Goal: Find specific page/section: Find specific page/section

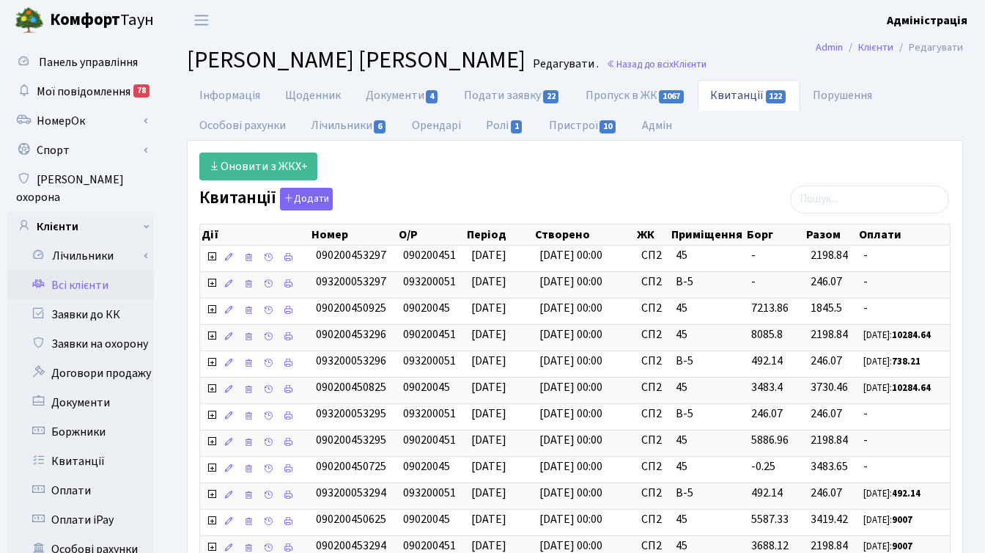
select select "25"
click at [104, 241] on link "Лічильники" at bounding box center [85, 255] width 137 height 29
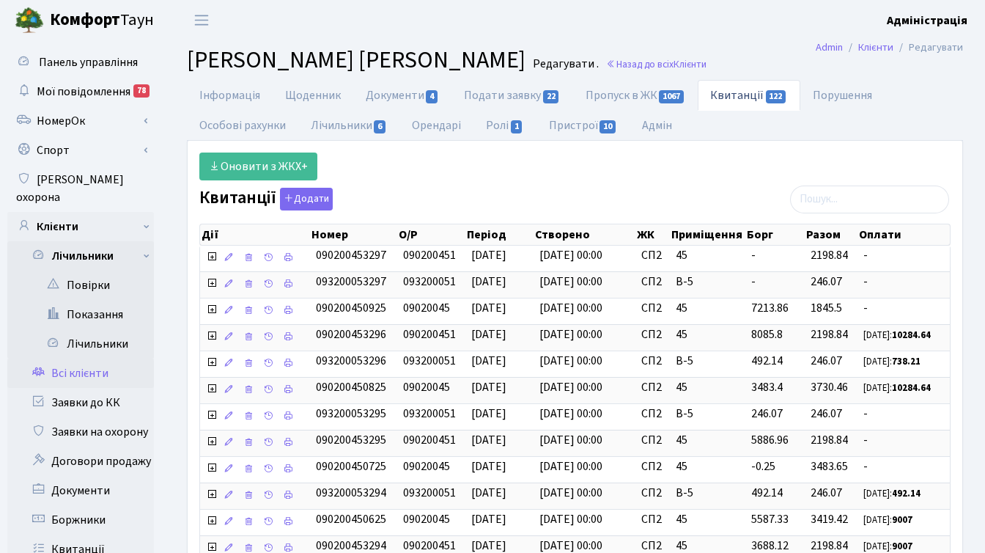
click at [94, 359] on link "Всі клієнти" at bounding box center [80, 373] width 147 height 29
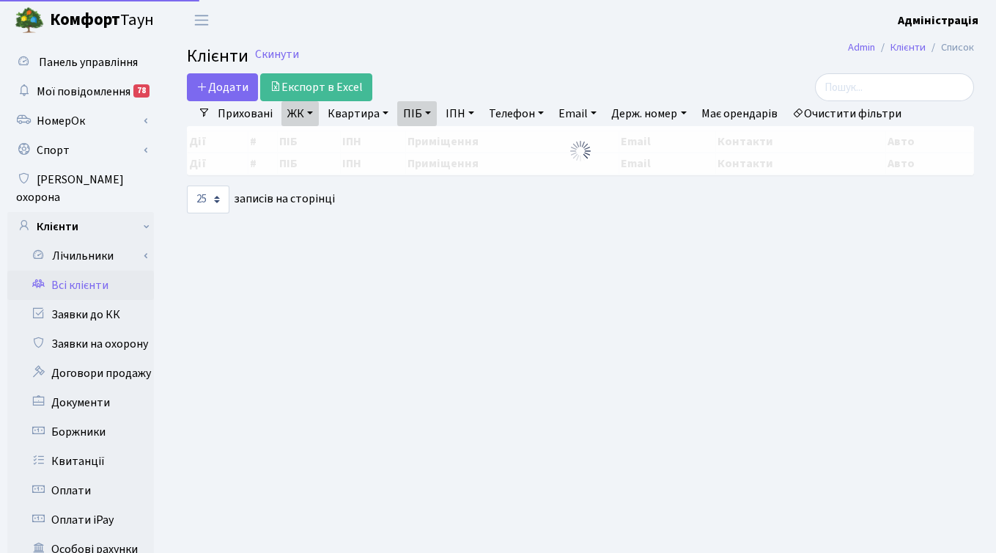
select select "25"
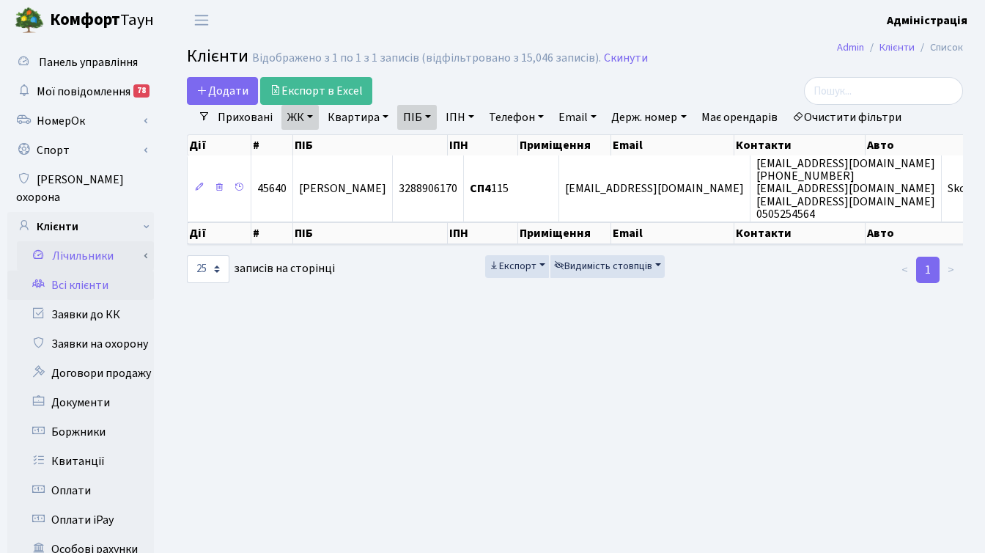
click at [95, 241] on link "Лічильники" at bounding box center [85, 255] width 137 height 29
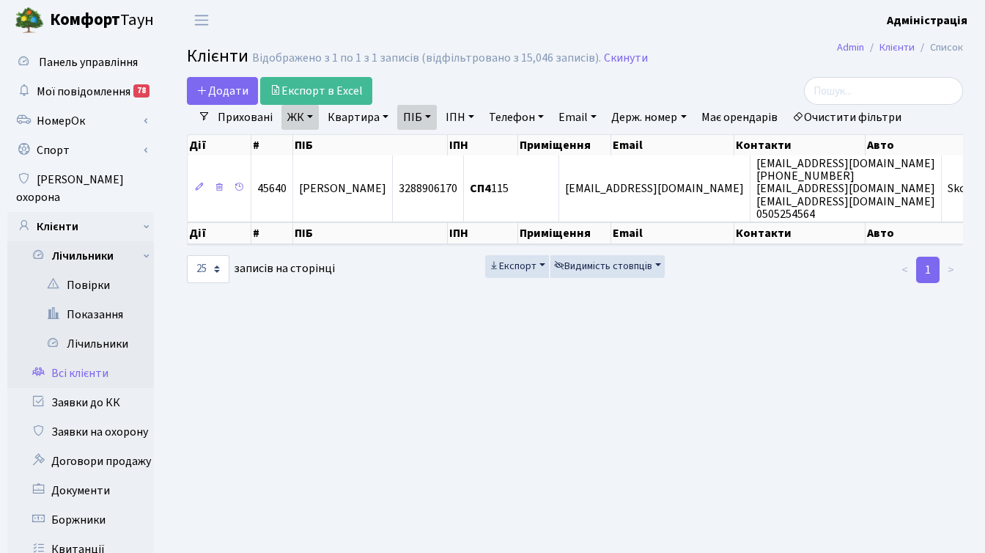
click at [404, 362] on main "Admin Клієнти Список Клієнти Відображено з 1 по 1 з 1 записів (відфільтровано з…" at bounding box center [575, 510] width 820 height 941
click at [94, 329] on link "Лічильники" at bounding box center [85, 343] width 137 height 29
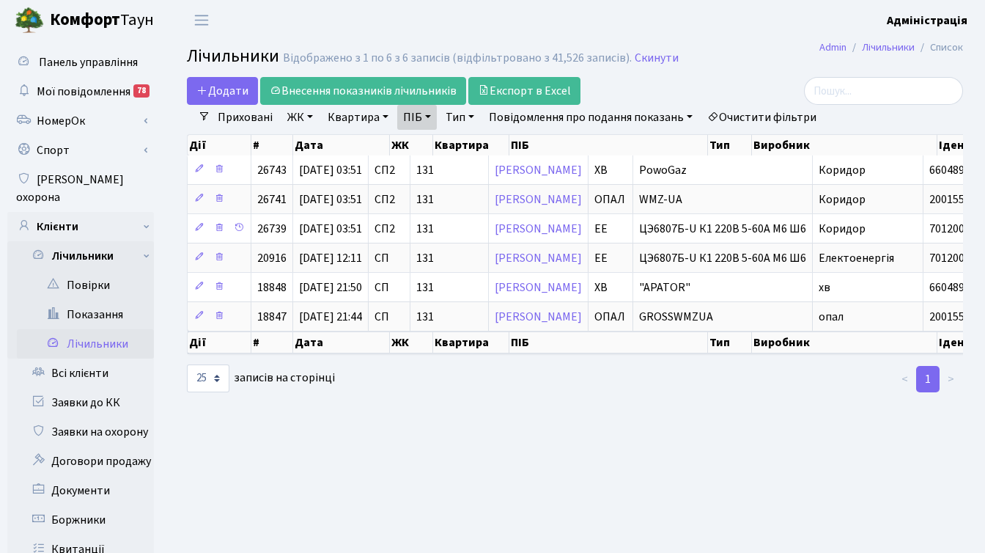
click at [782, 112] on link "Очистити фільтри" at bounding box center [762, 117] width 121 height 25
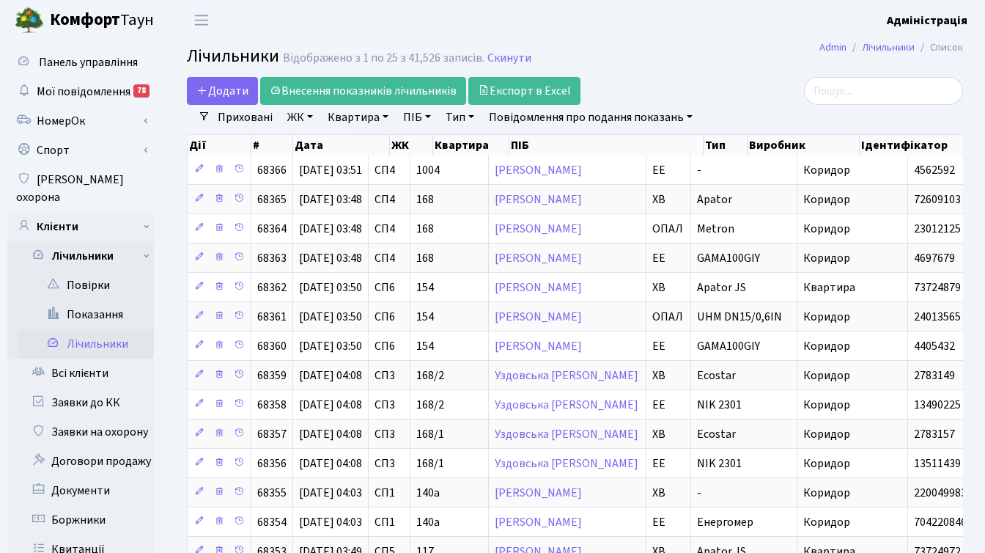
click at [304, 110] on link "ЖК" at bounding box center [300, 117] width 37 height 25
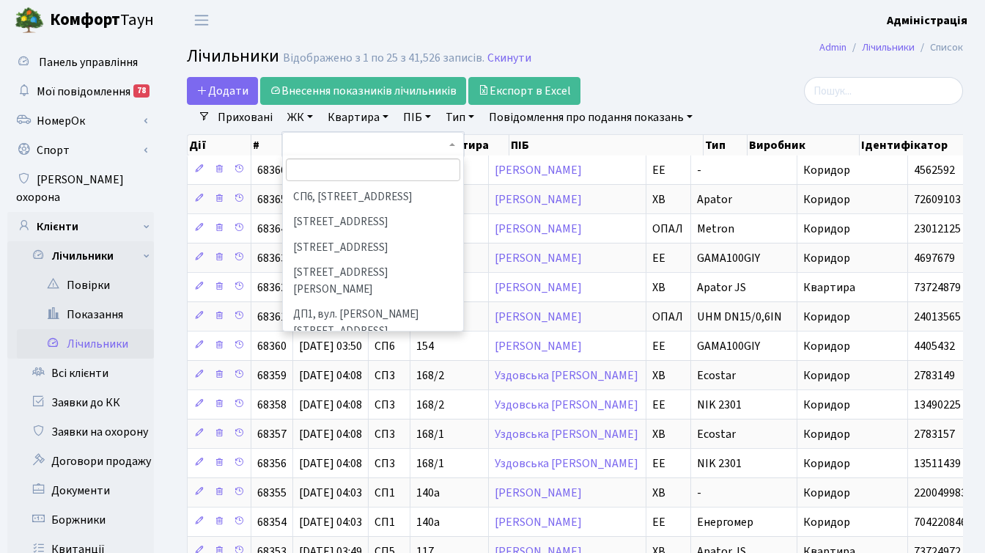
scroll to position [425, 0]
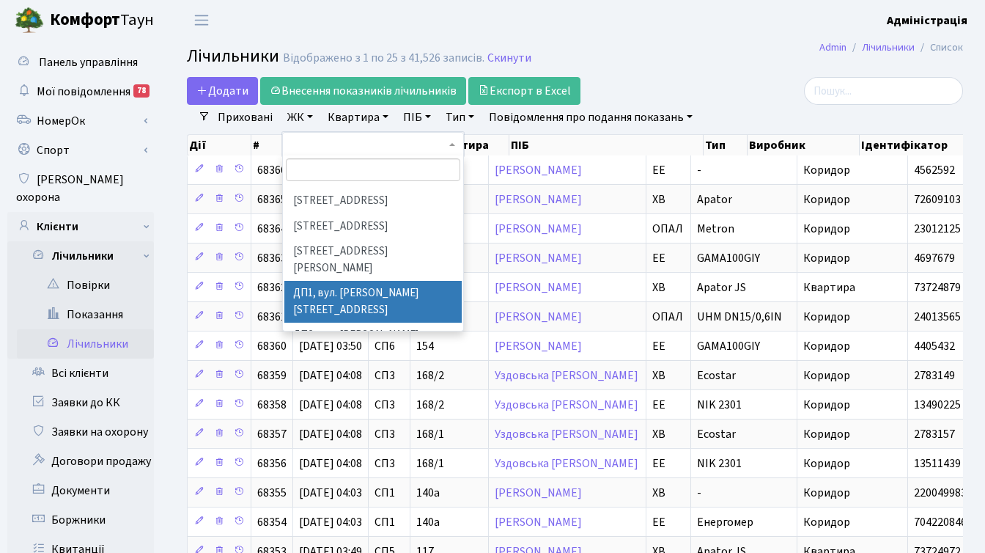
click at [342, 281] on li "ДП1, вул. [PERSON_NAME][STREET_ADDRESS]" at bounding box center [372, 302] width 177 height 42
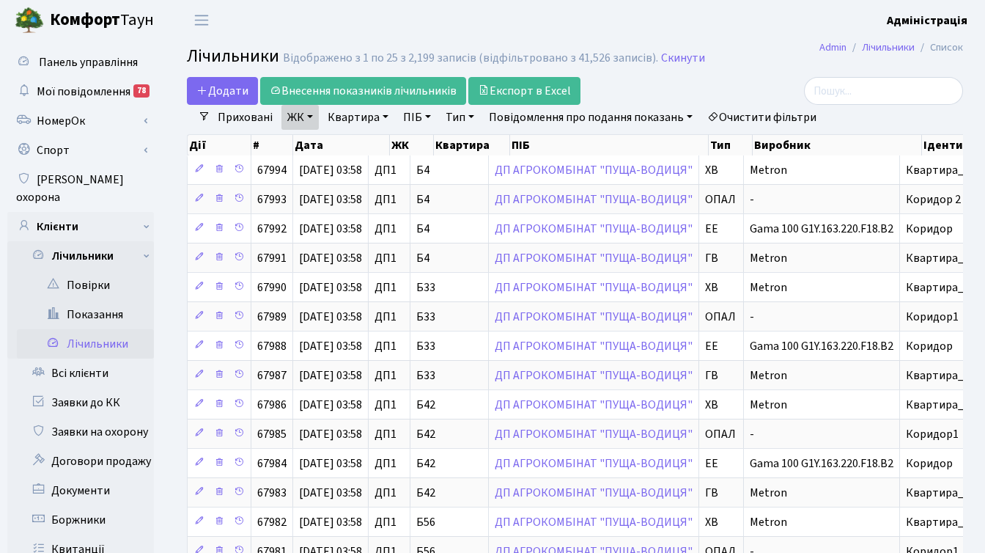
click at [757, 82] on div at bounding box center [841, 91] width 244 height 28
click at [458, 115] on link "Тип" at bounding box center [460, 117] width 40 height 25
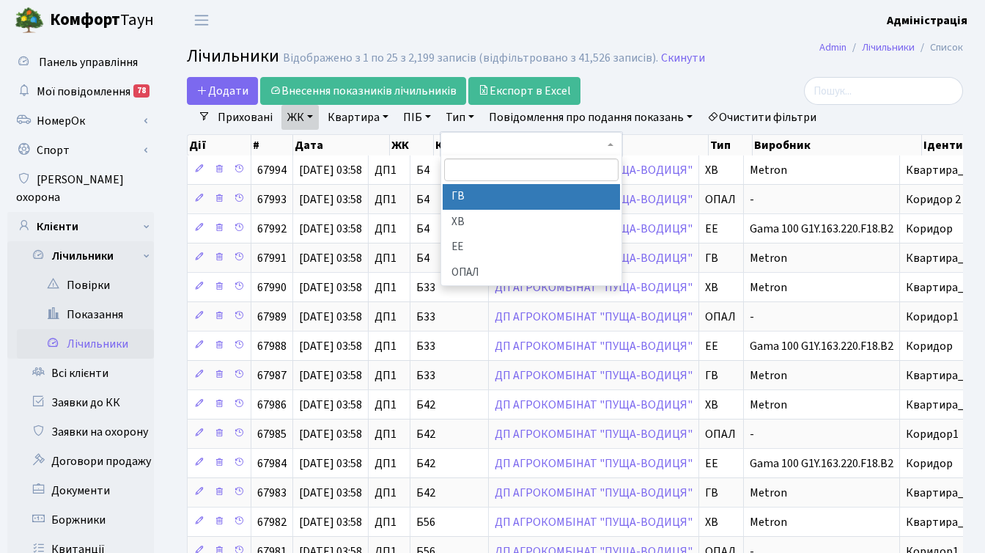
click at [480, 187] on li "ГВ" at bounding box center [531, 197] width 177 height 26
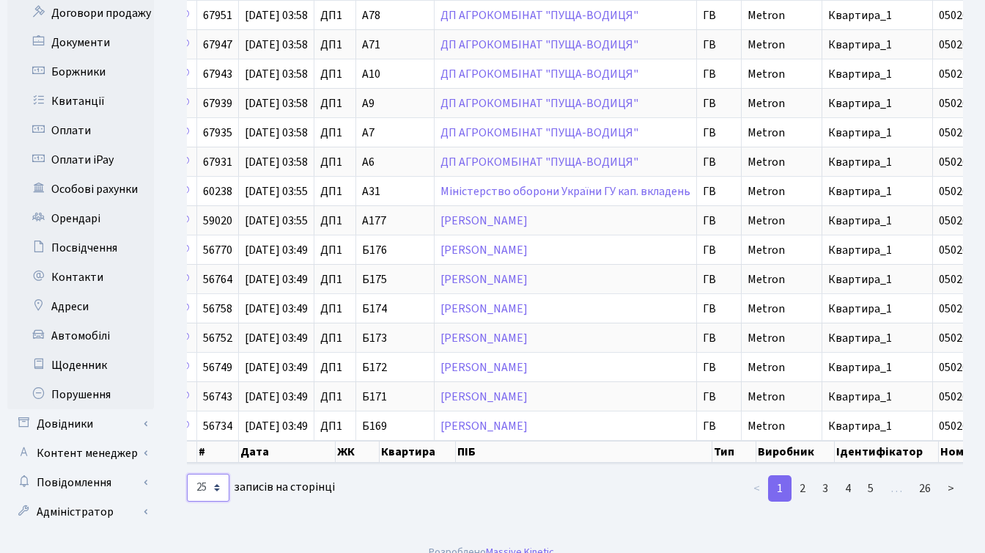
click at [217, 499] on select "10 25 50 100 250 500 1,000" at bounding box center [208, 488] width 43 height 28
select select "1000"
click at [187, 485] on select "10 25 50 100 250 500 1,000" at bounding box center [208, 488] width 43 height 28
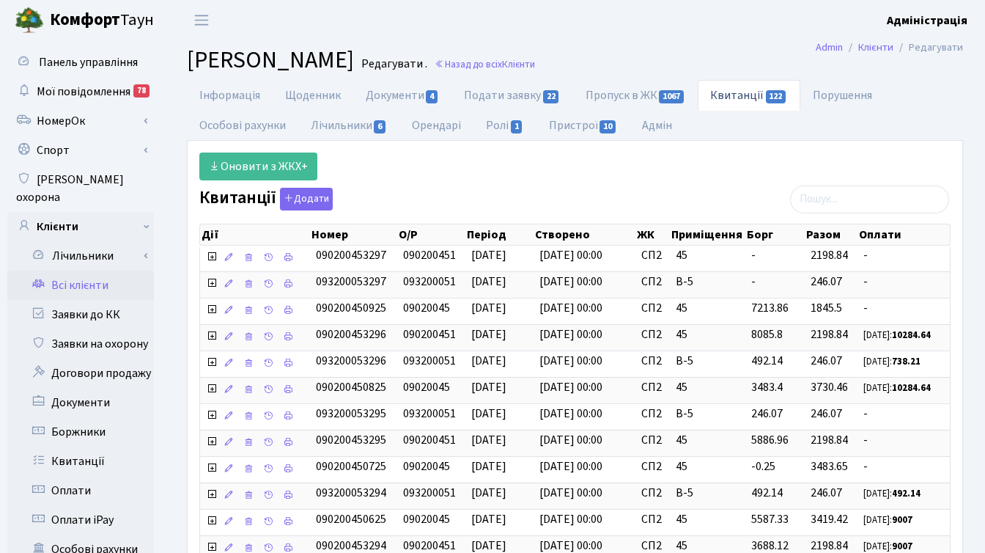
select select "25"
click at [777, 23] on header "Комфорт Таун Адміністрація Мій обліковий запис Вийти" at bounding box center [492, 20] width 985 height 40
click at [99, 271] on link "Всі клієнти" at bounding box center [80, 285] width 147 height 29
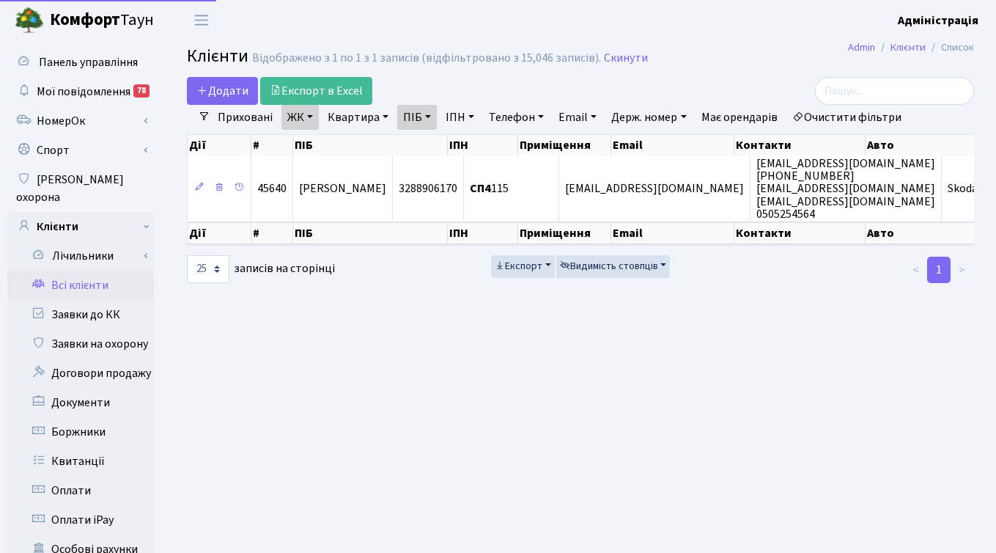
select select "25"
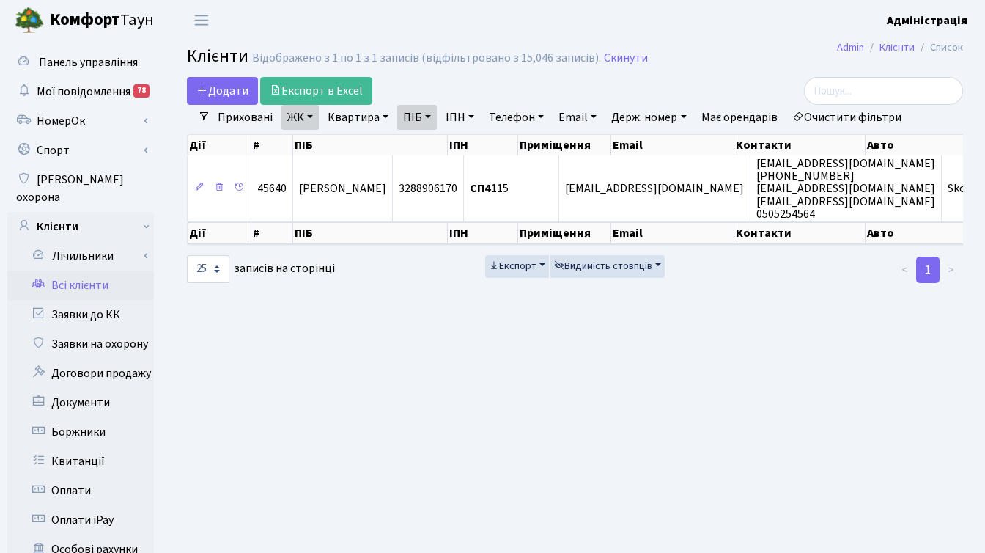
click at [851, 121] on link "Очистити фільтри" at bounding box center [847, 117] width 121 height 25
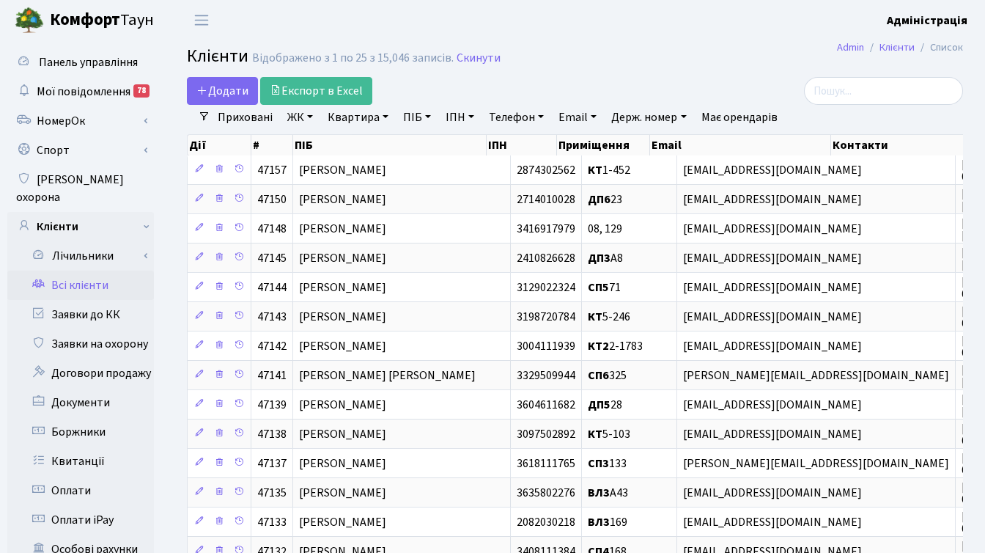
click at [643, 78] on div "Додати Експорт в Excel" at bounding box center [442, 91] width 510 height 28
click at [665, 91] on div "Додати Експорт в Excel" at bounding box center [442, 91] width 510 height 28
click at [89, 447] on link "Квитанції" at bounding box center [80, 461] width 147 height 29
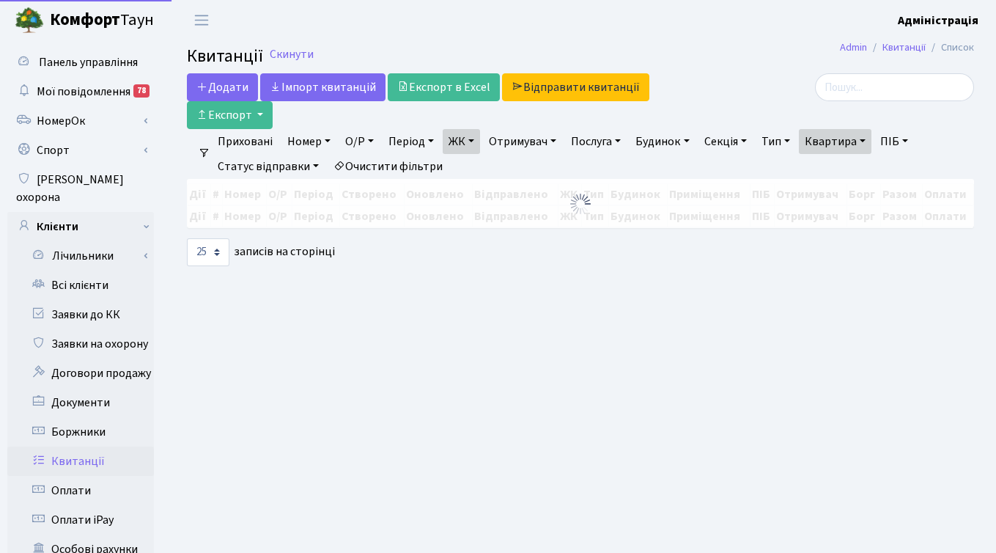
select select "25"
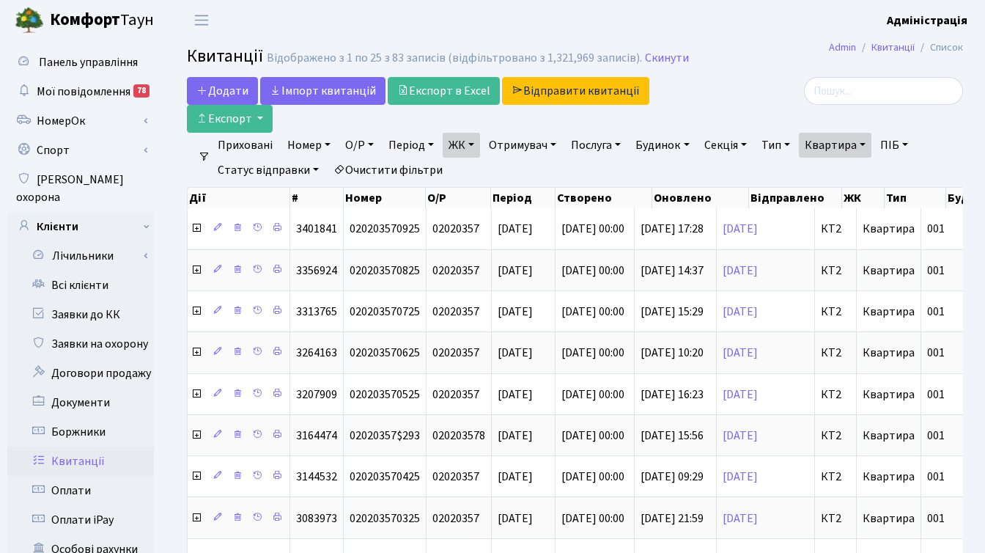
click at [375, 168] on link "Очистити фільтри" at bounding box center [388, 170] width 121 height 25
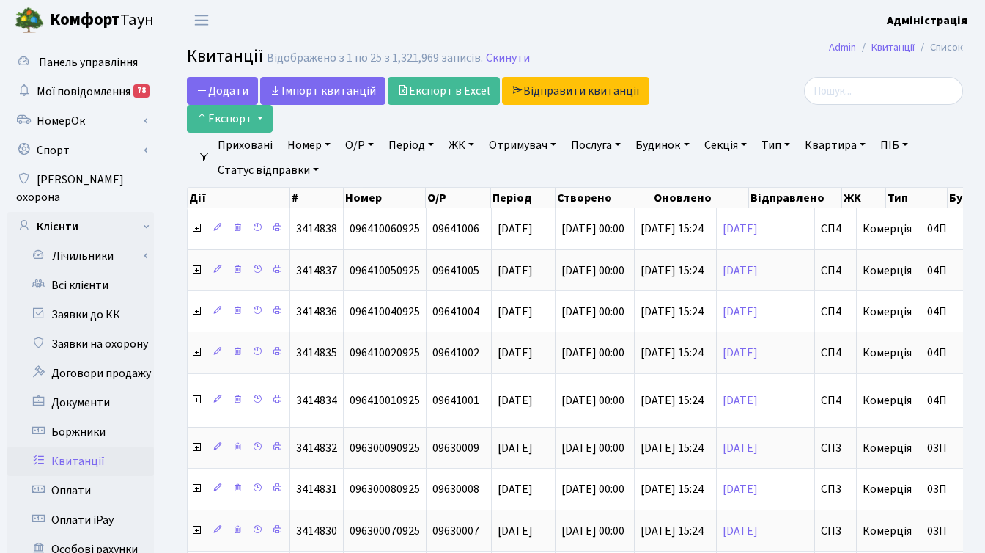
click at [745, 87] on div at bounding box center [841, 91] width 244 height 28
click at [463, 146] on link "ЖК" at bounding box center [461, 145] width 37 height 25
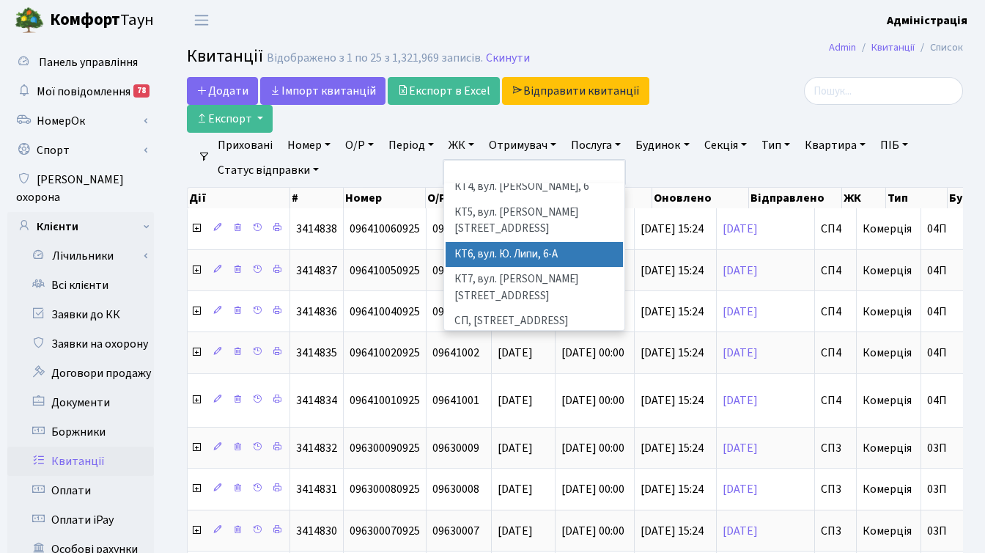
scroll to position [149, 0]
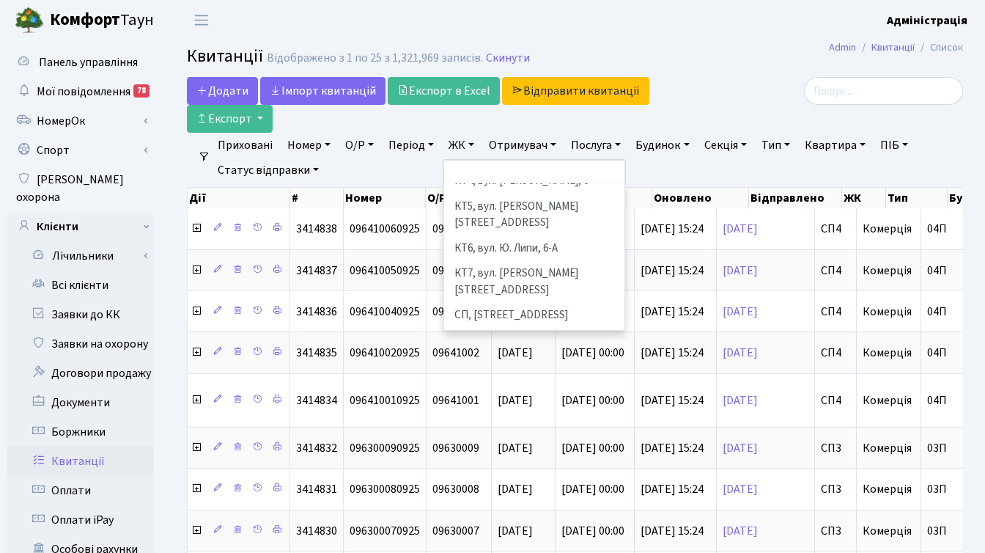
click at [521, 379] on li "[STREET_ADDRESS]" at bounding box center [534, 392] width 177 height 26
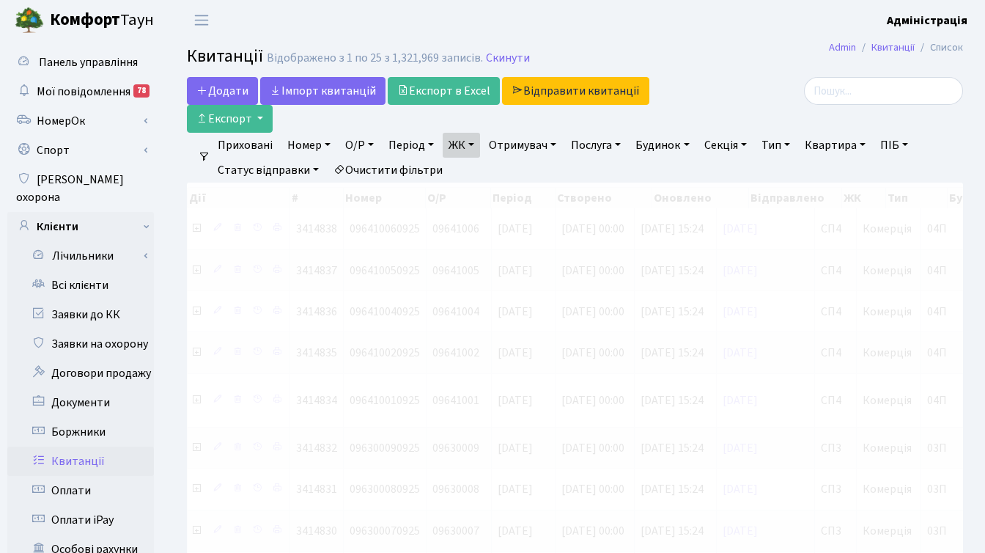
click at [860, 143] on link "Квартира" at bounding box center [835, 145] width 73 height 25
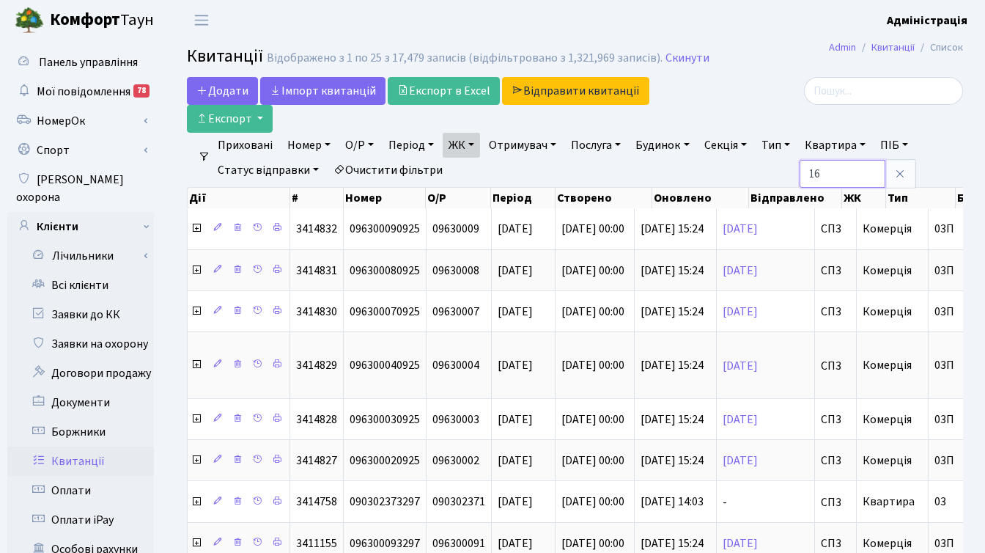
type input "16"
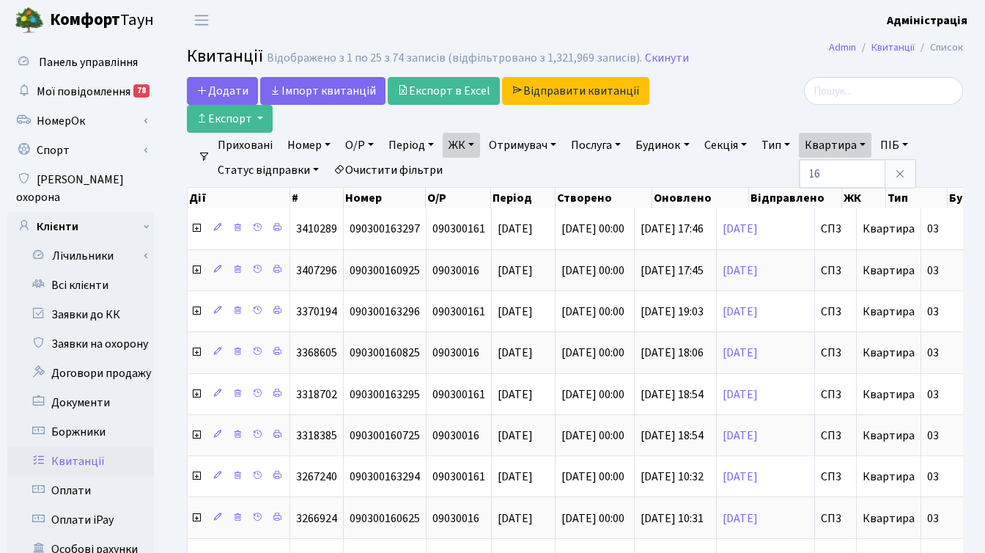
click at [758, 89] on div at bounding box center [841, 91] width 244 height 28
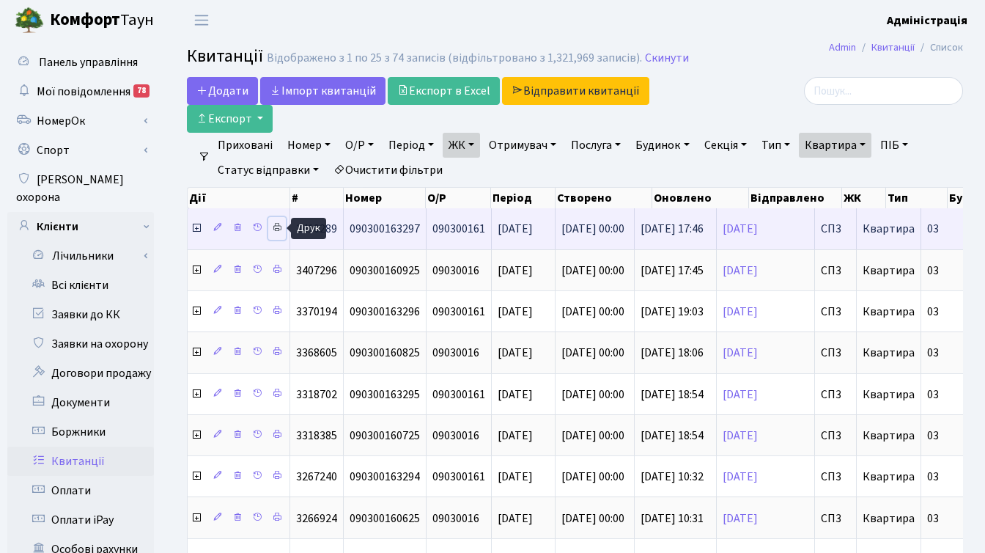
click at [280, 226] on icon at bounding box center [277, 227] width 10 height 10
click at [280, 228] on icon at bounding box center [277, 227] width 10 height 10
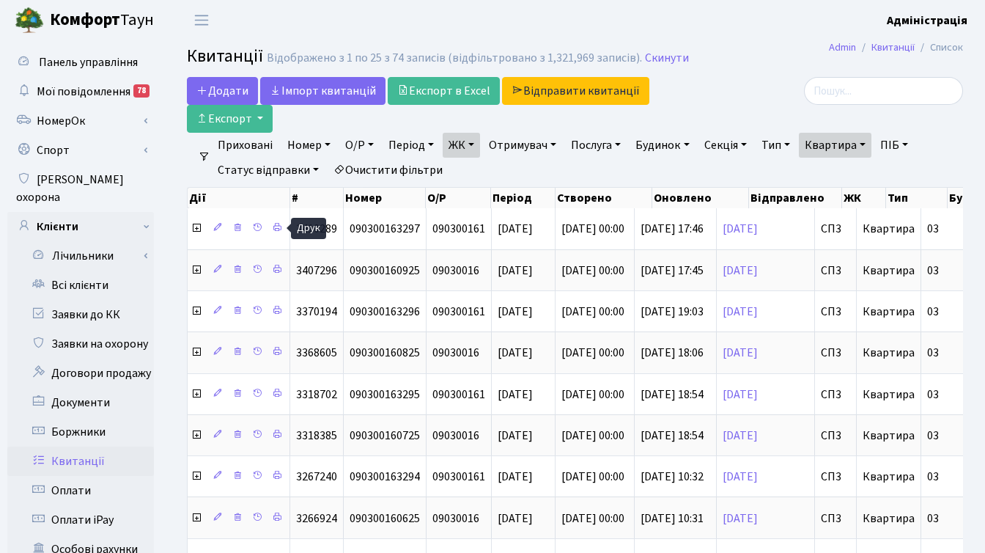
click at [760, 86] on div at bounding box center [841, 91] width 244 height 28
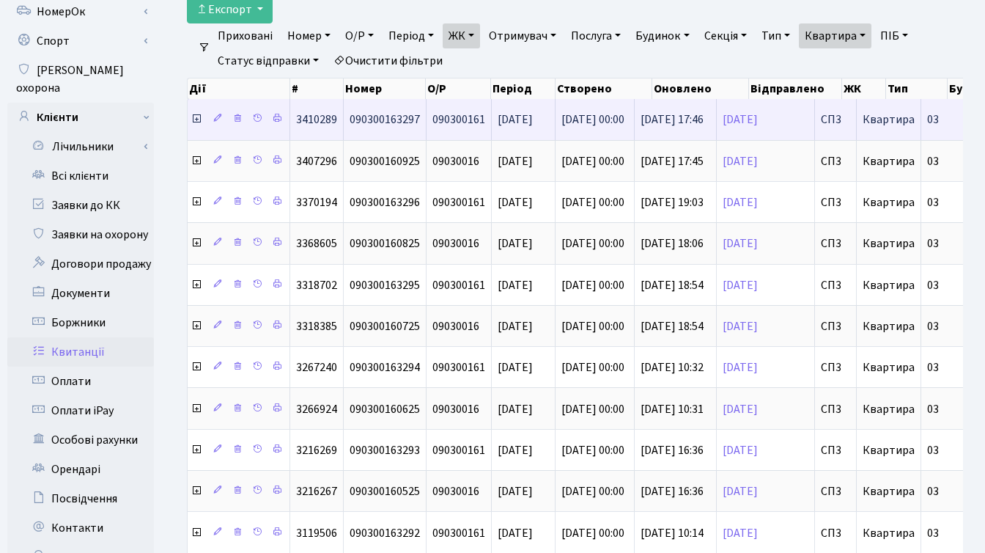
scroll to position [0, 43]
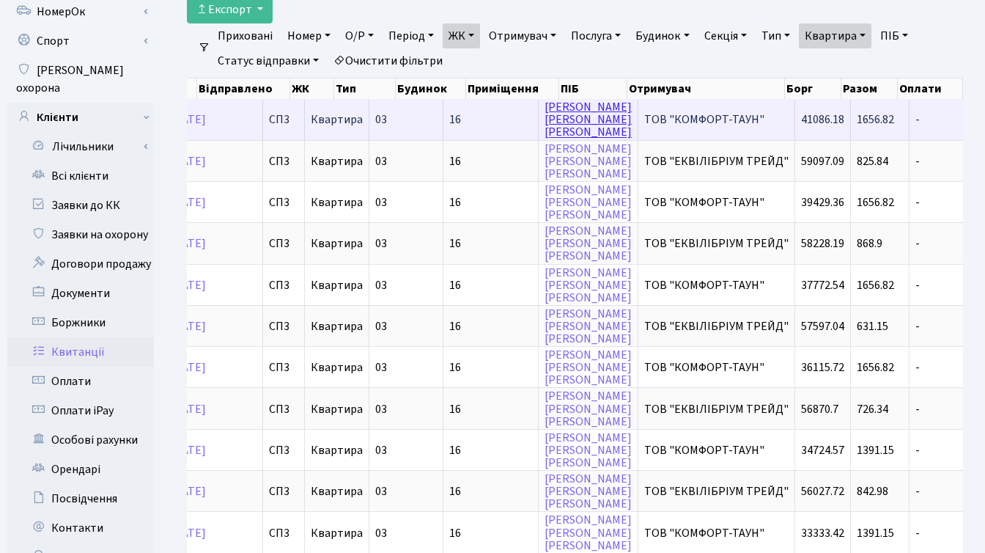
click at [576, 116] on link "Назаренко Олег Юрійович" at bounding box center [588, 119] width 87 height 41
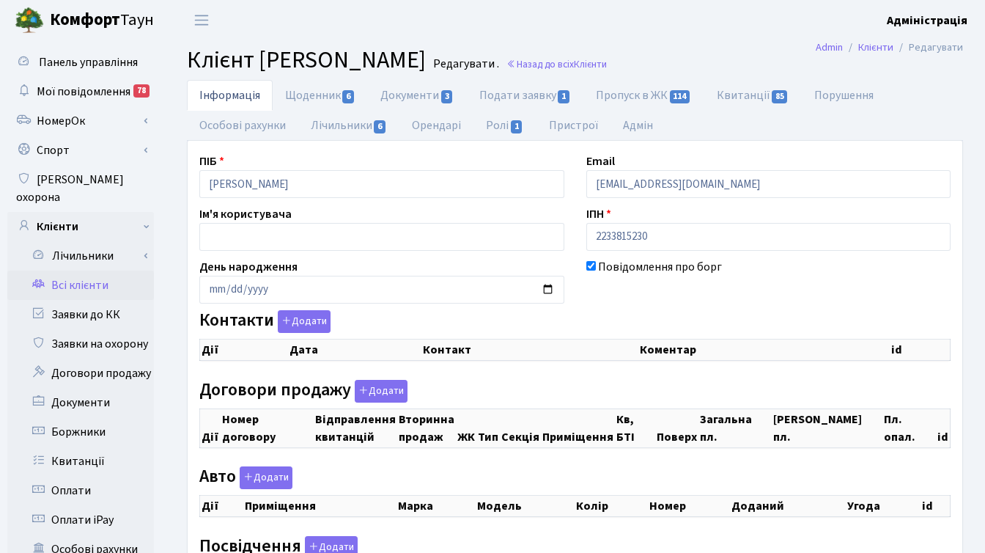
checkbox input "true"
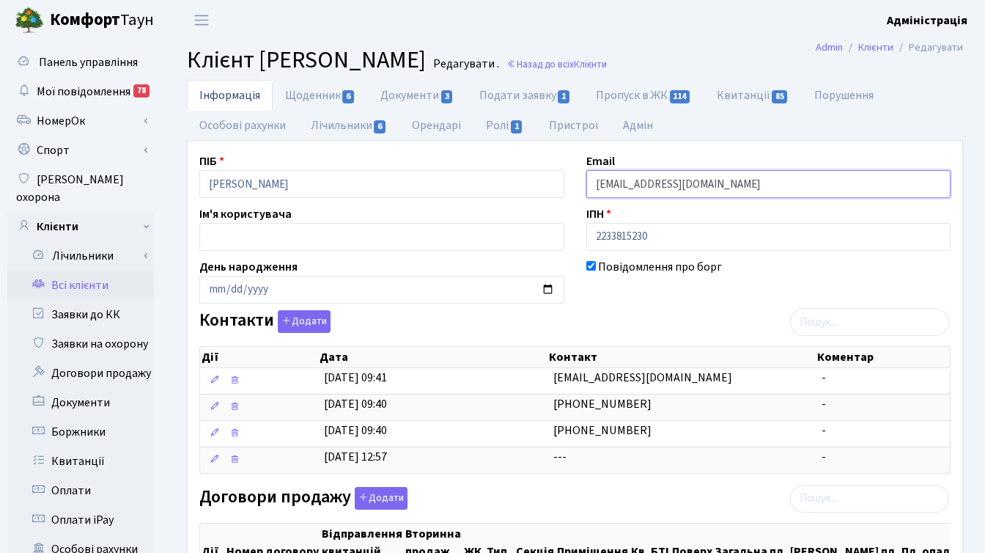
drag, startPoint x: 698, startPoint y: 186, endPoint x: 593, endPoint y: 185, distance: 104.9
click at [593, 185] on input "vaaidua@gmail.com" at bounding box center [769, 184] width 365 height 28
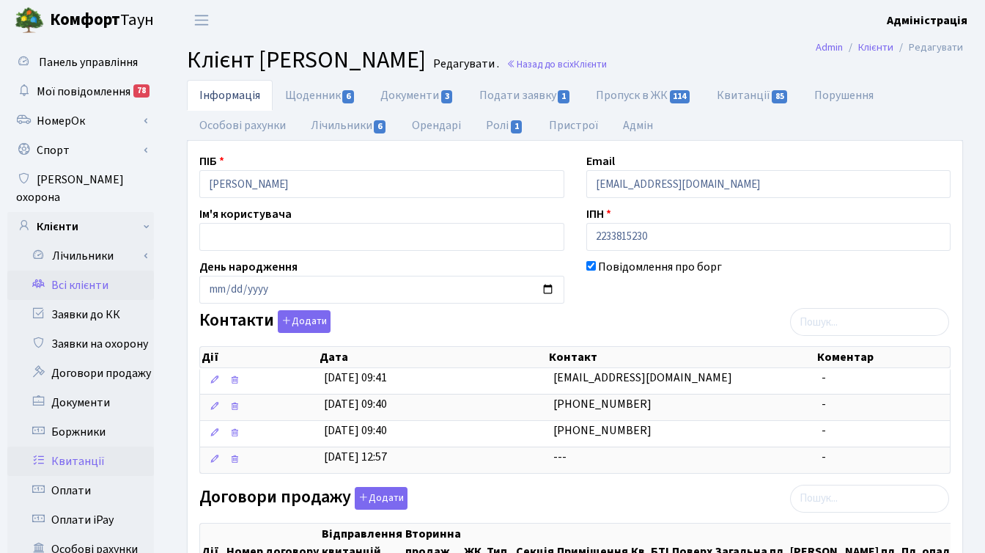
click at [83, 447] on link "Квитанції" at bounding box center [80, 461] width 147 height 29
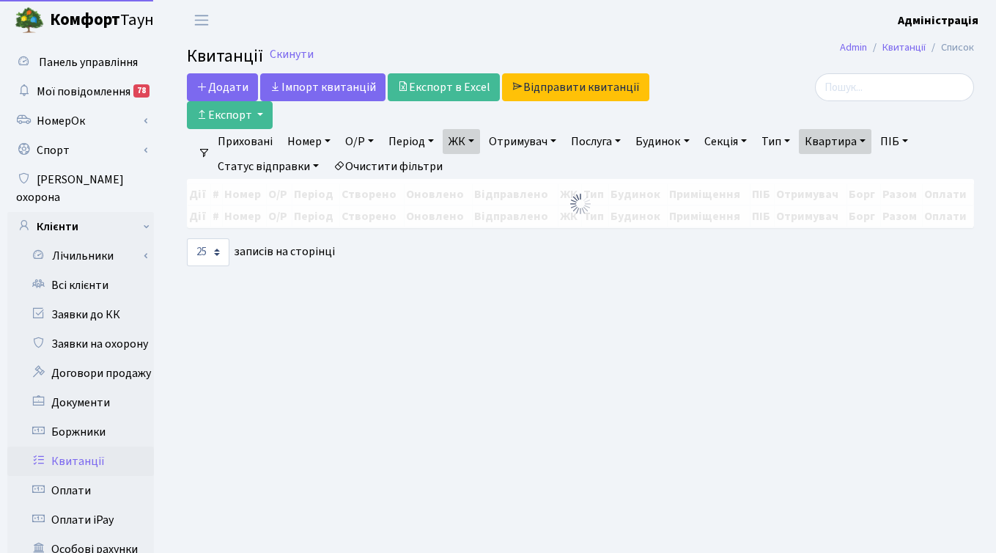
select select "25"
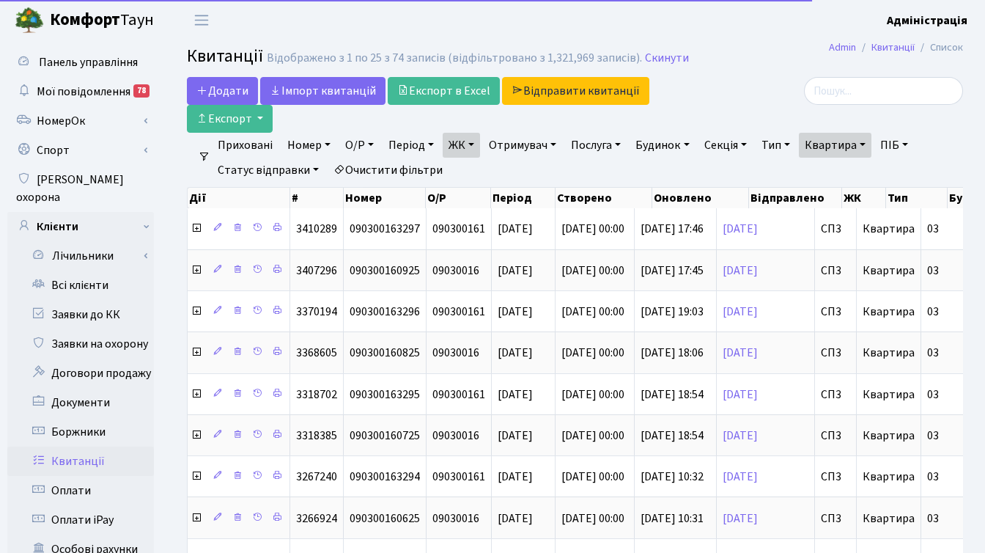
click at [420, 172] on link "Очистити фільтри" at bounding box center [388, 170] width 121 height 25
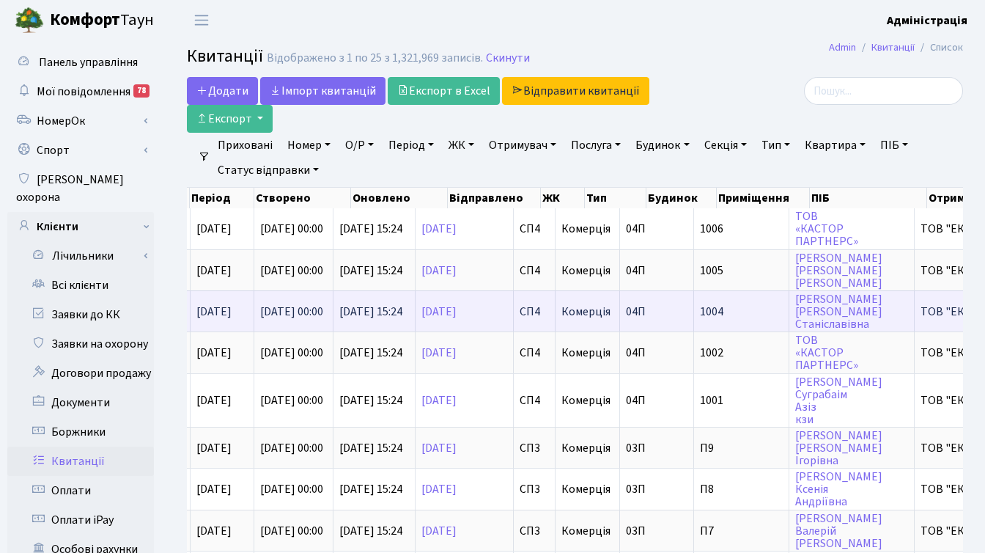
scroll to position [0, 540]
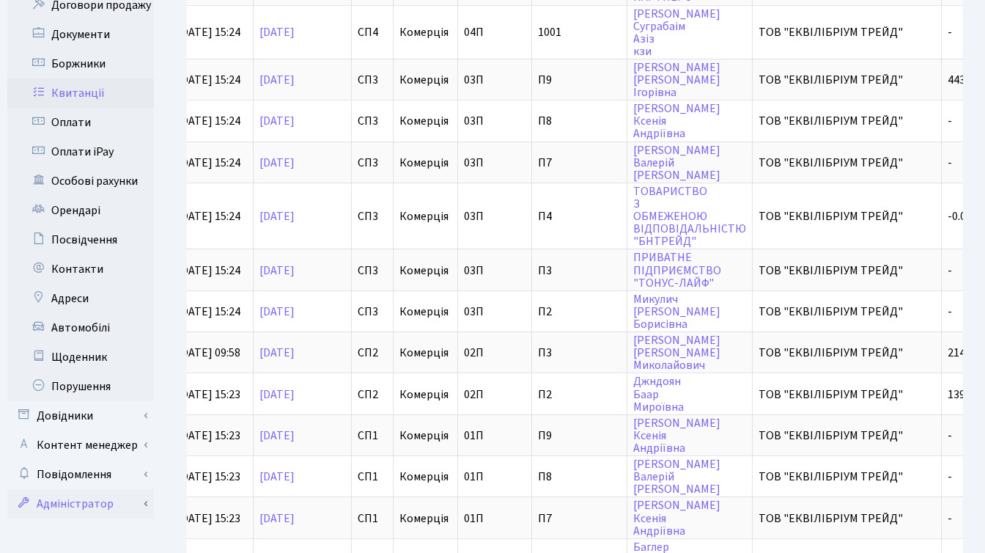
click at [101, 489] on link "Адміністратор" at bounding box center [80, 503] width 147 height 29
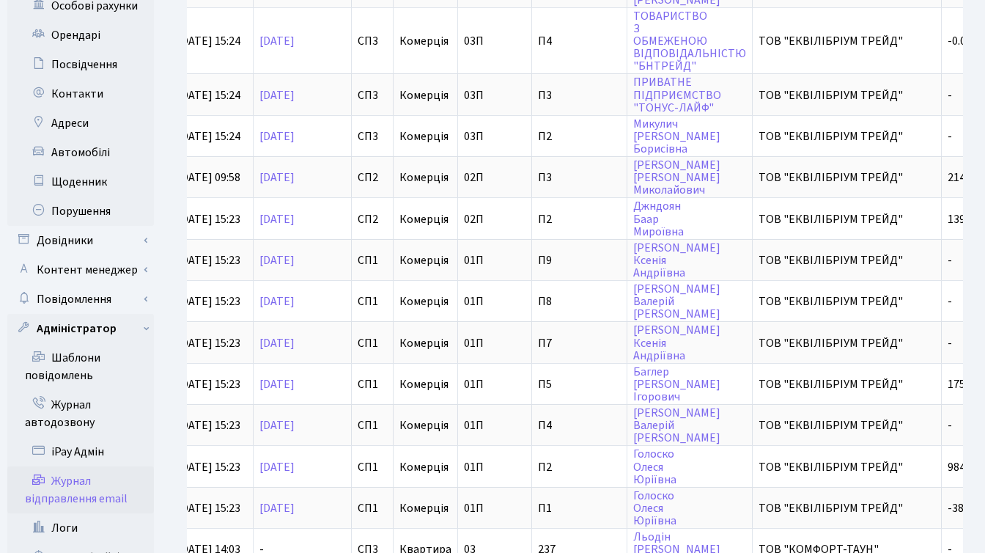
click at [91, 469] on link "Журнал відправлення email" at bounding box center [80, 489] width 147 height 47
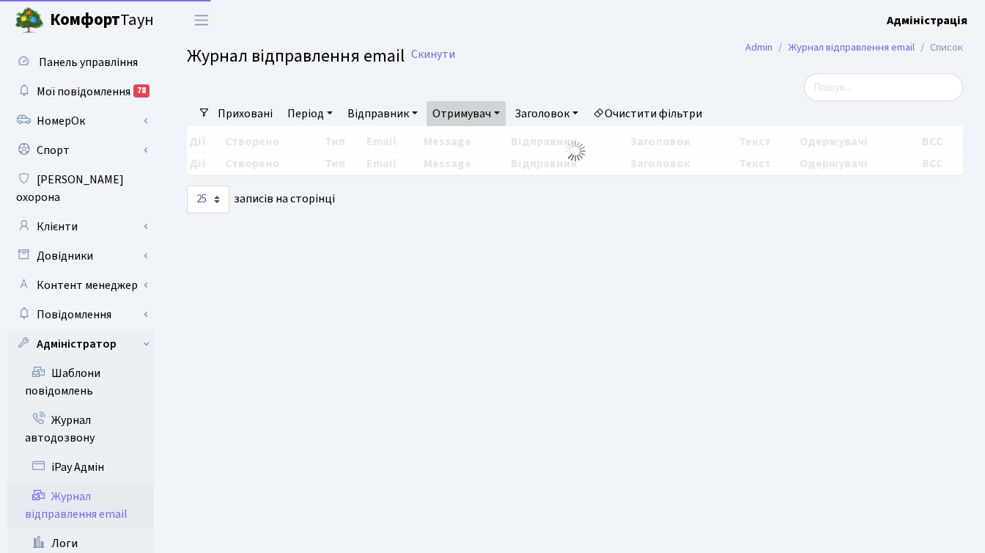
select select "25"
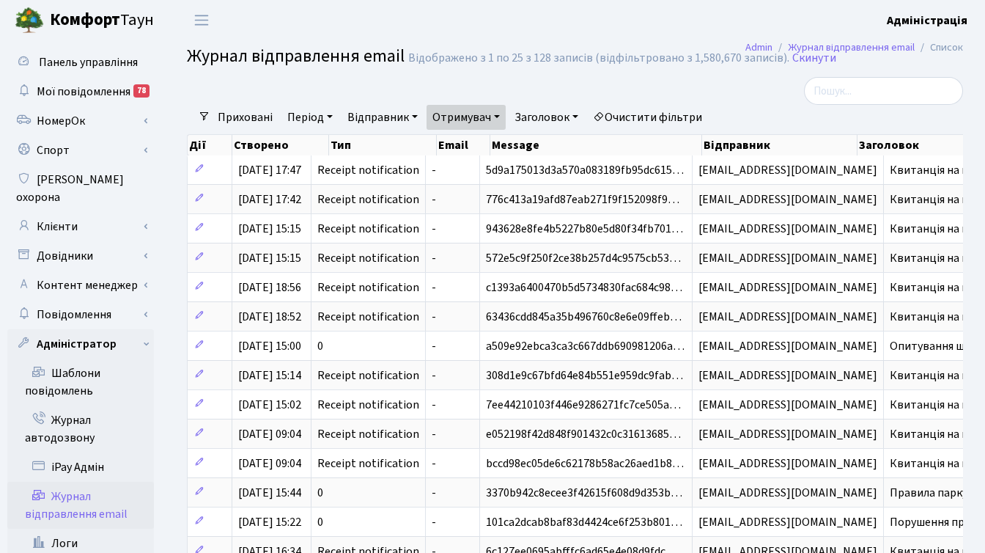
click at [463, 116] on link "Отримувач" at bounding box center [466, 117] width 79 height 25
paste input "vaaidua"
type input "vaaidua@gmail.com"
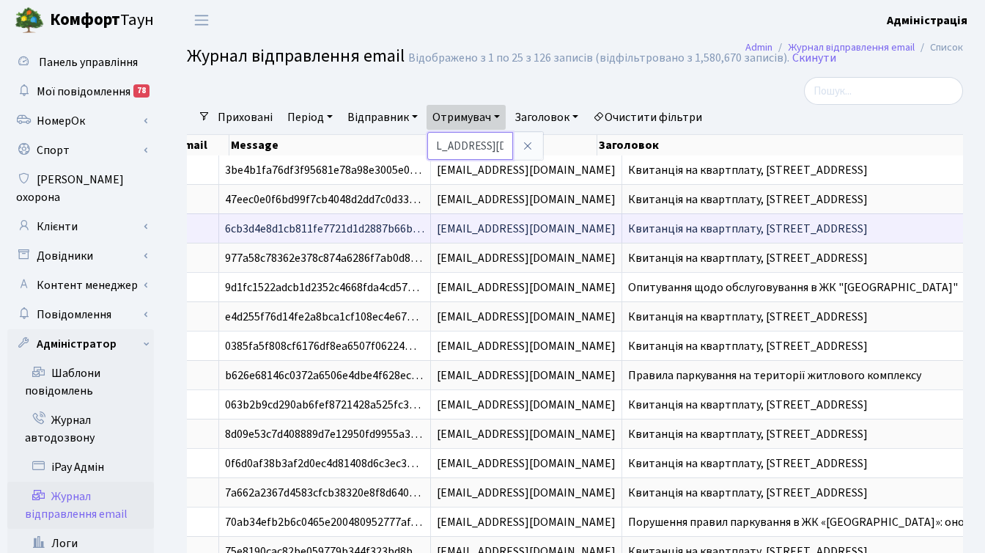
scroll to position [0, 254]
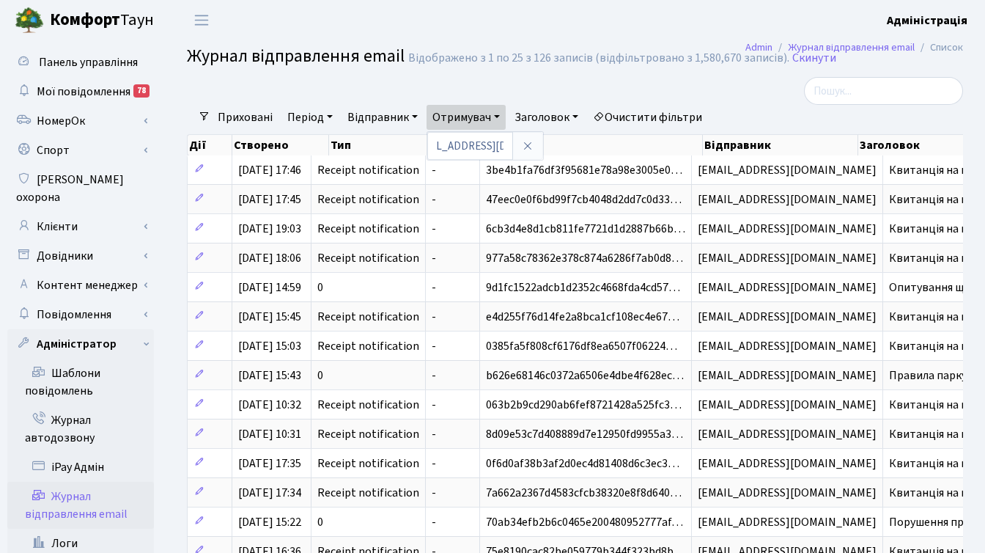
click at [755, 111] on div "Приховані Період 13.10.2025 - 13.10.2025 Відправник Отримувач vaaidua@gmail.com…" at bounding box center [580, 117] width 741 height 25
click at [739, 100] on div at bounding box center [841, 91] width 244 height 28
click at [645, 118] on link "Очистити фільтри" at bounding box center [647, 117] width 121 height 25
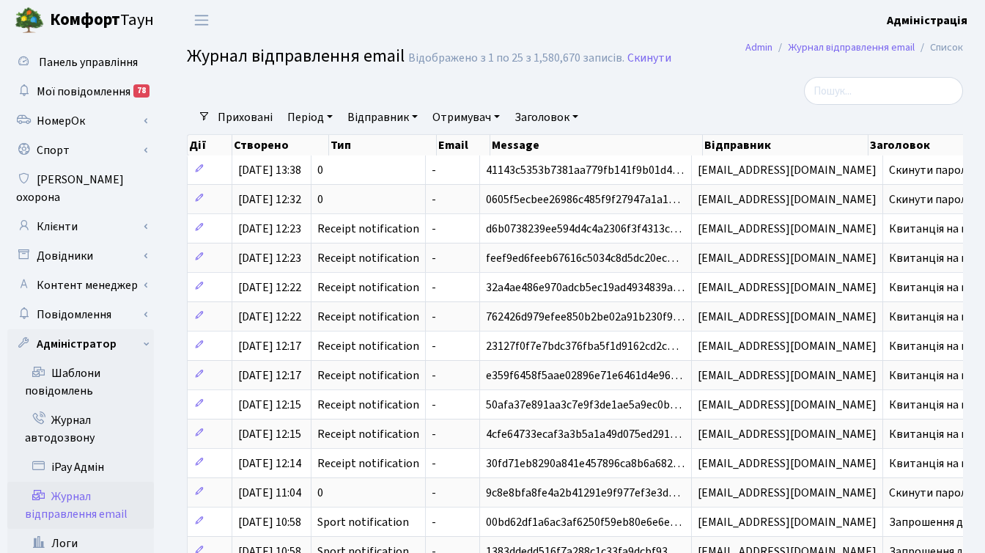
click at [659, 98] on div at bounding box center [442, 91] width 532 height 28
click at [72, 212] on link "Клієнти" at bounding box center [80, 226] width 147 height 29
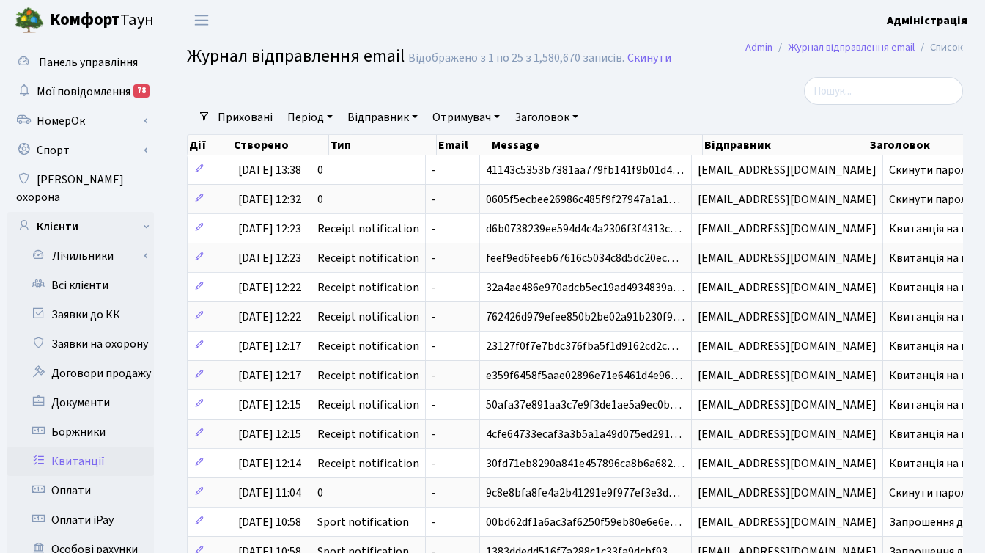
click at [88, 447] on link "Квитанції" at bounding box center [80, 461] width 147 height 29
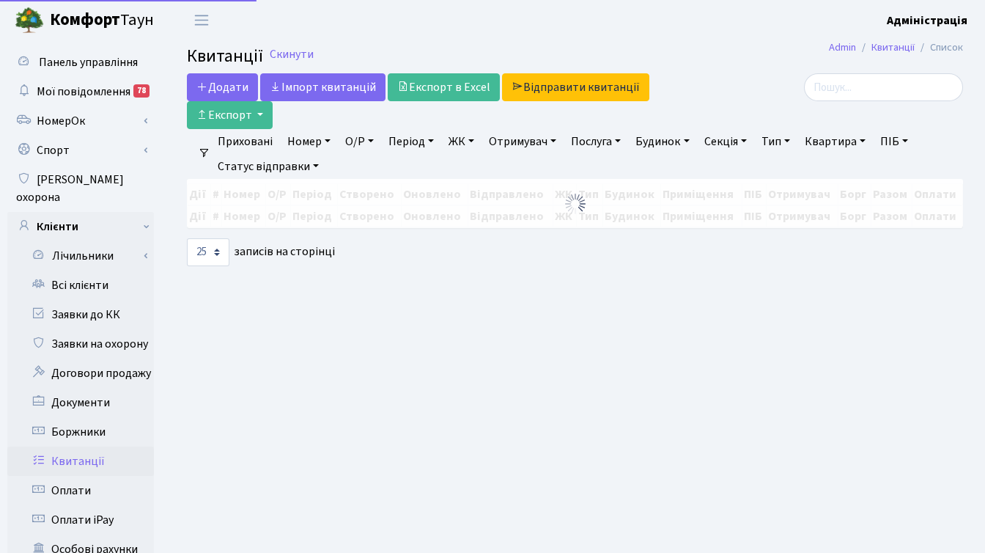
select select "25"
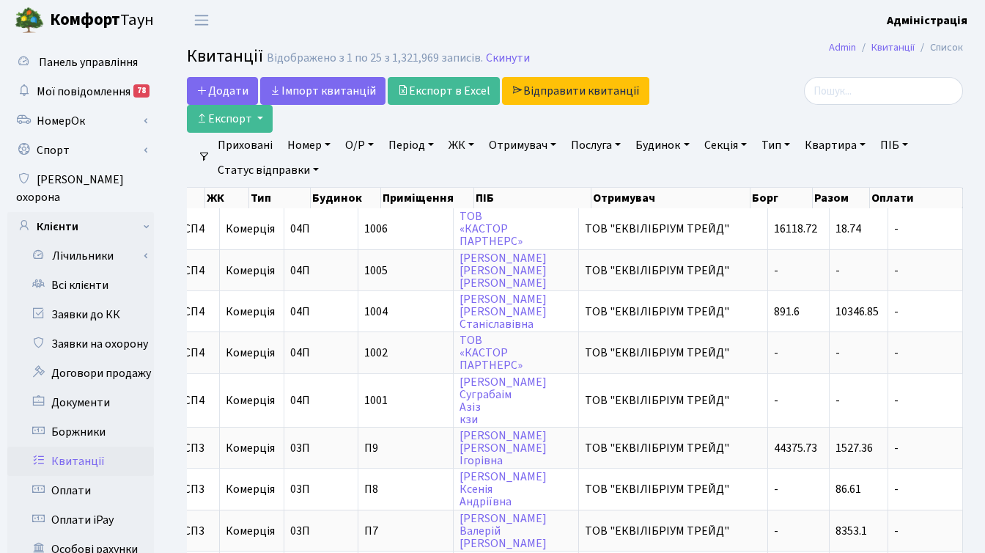
click at [458, 143] on link "ЖК" at bounding box center [461, 145] width 37 height 25
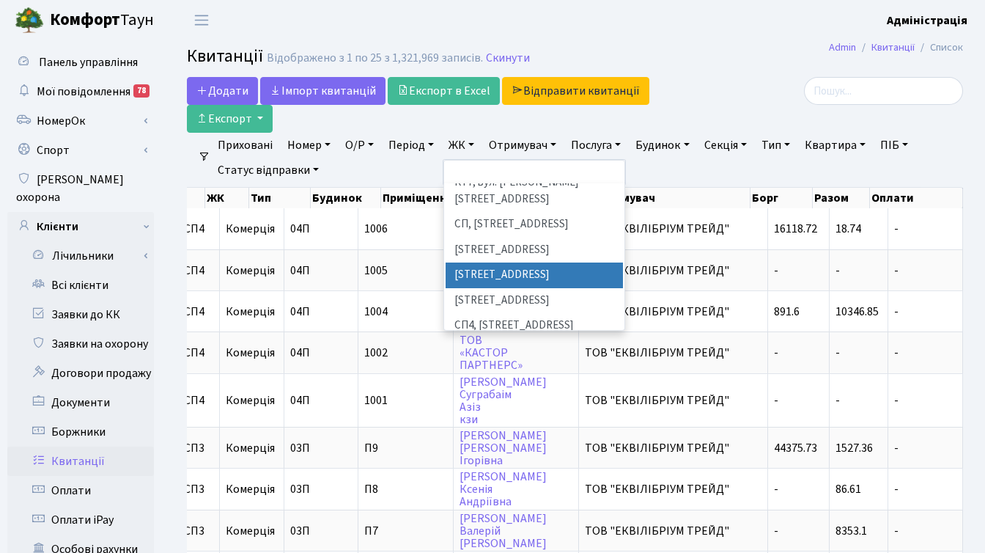
scroll to position [243, 0]
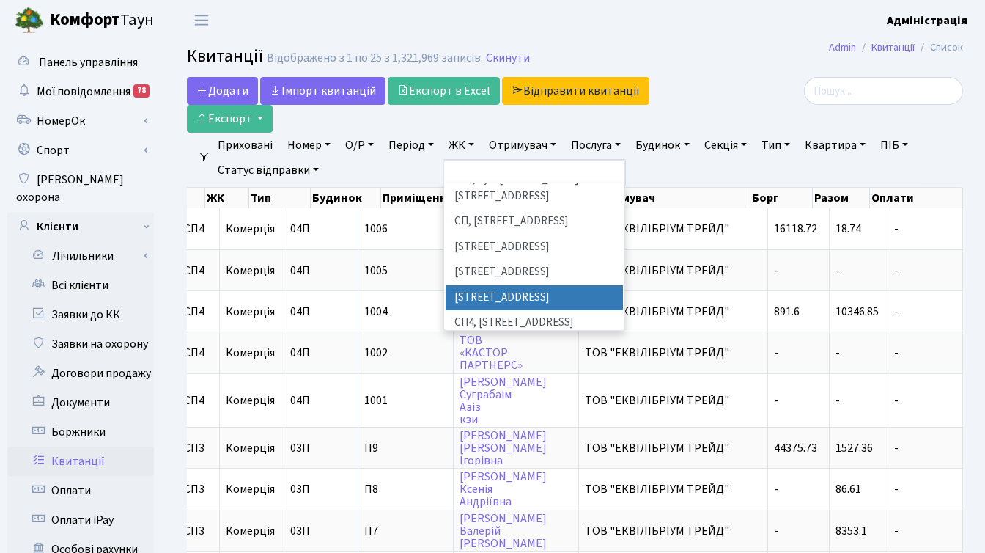
click at [510, 285] on li "[STREET_ADDRESS]" at bounding box center [534, 298] width 177 height 26
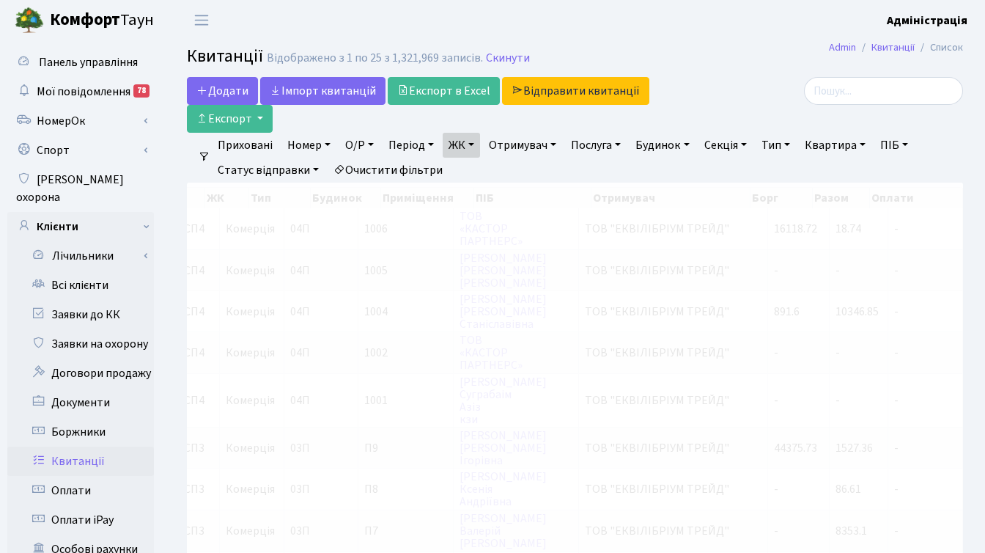
scroll to position [0, 609]
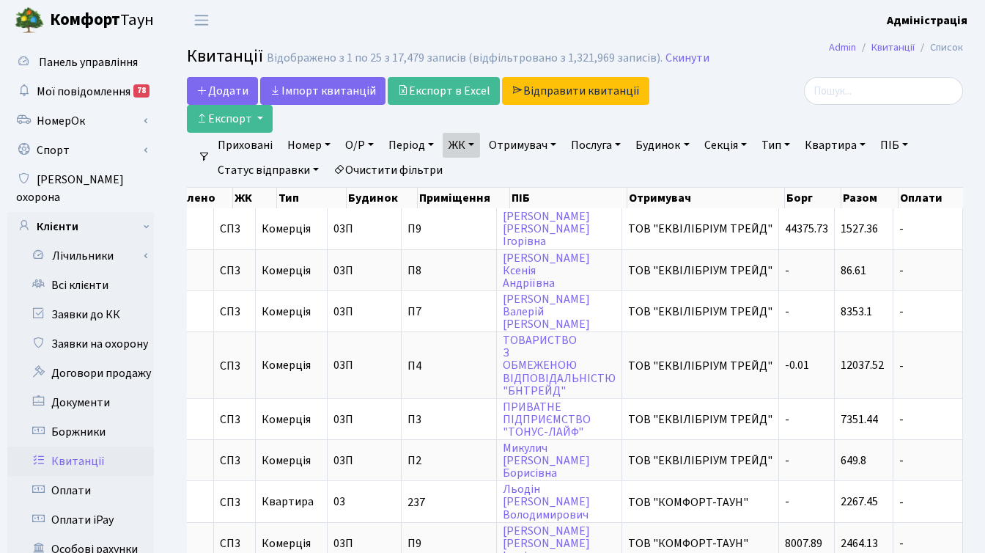
click at [856, 144] on link "Квартира" at bounding box center [835, 145] width 73 height 25
type input "16"
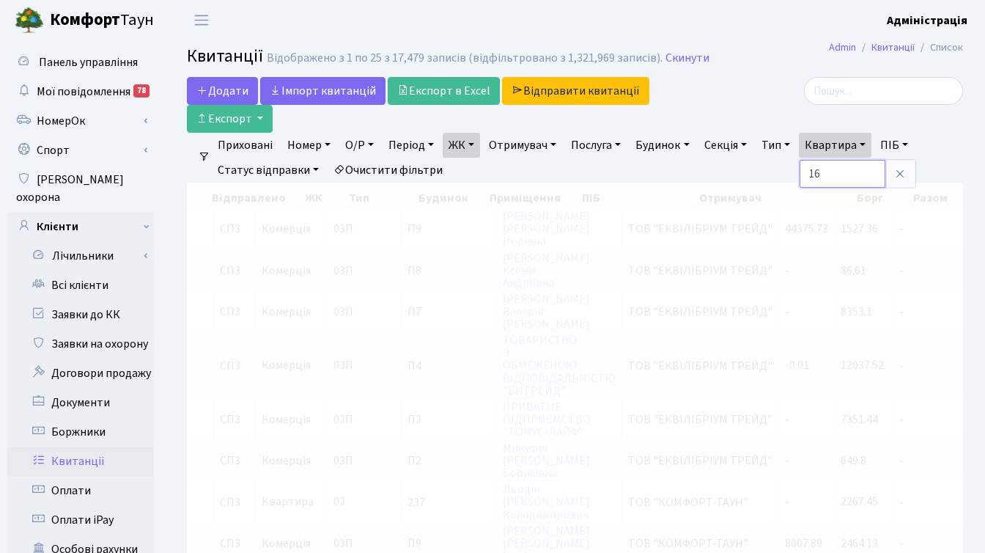
scroll to position [0, 539]
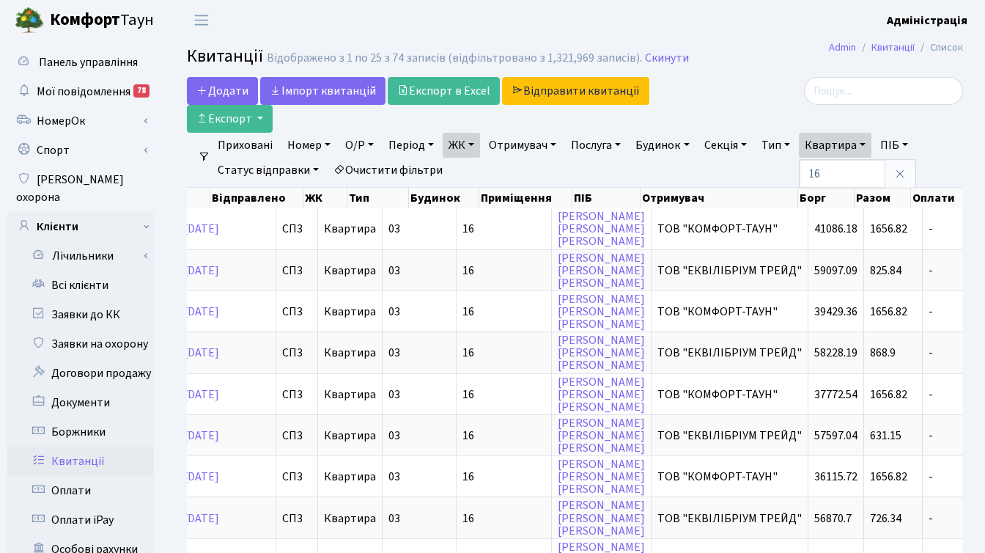
click at [788, 87] on div at bounding box center [841, 91] width 244 height 28
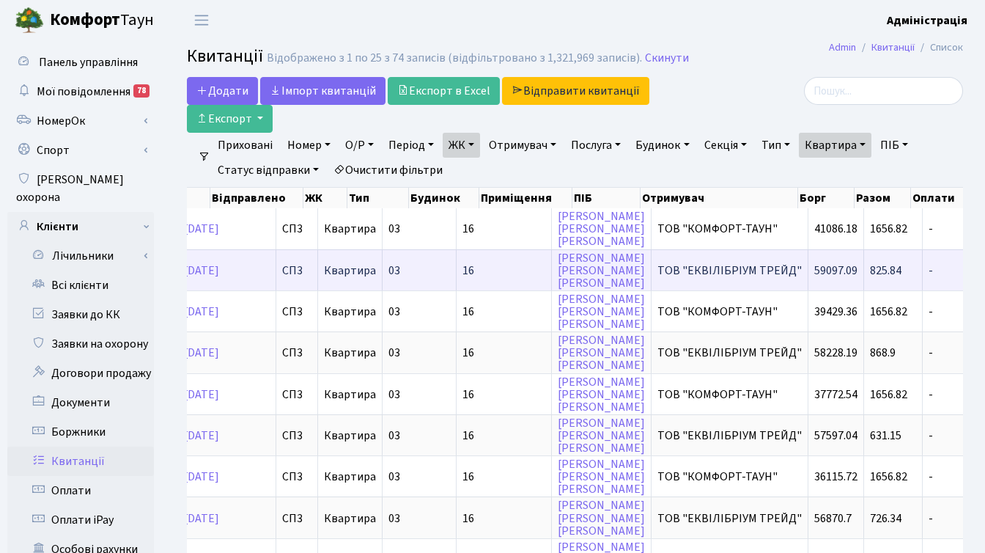
scroll to position [0, 552]
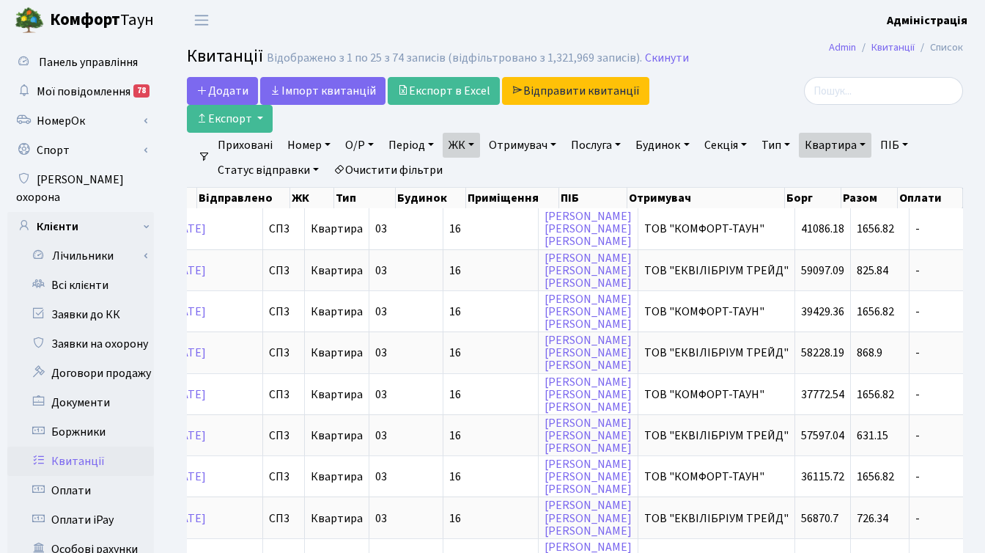
click at [373, 163] on link "Очистити фільтри" at bounding box center [388, 170] width 121 height 25
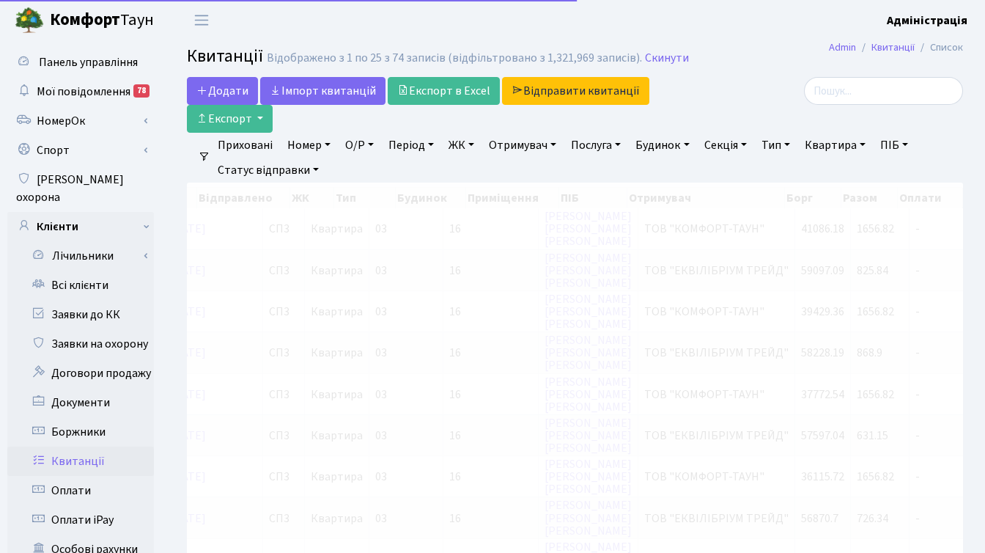
click at [766, 95] on div at bounding box center [841, 91] width 244 height 28
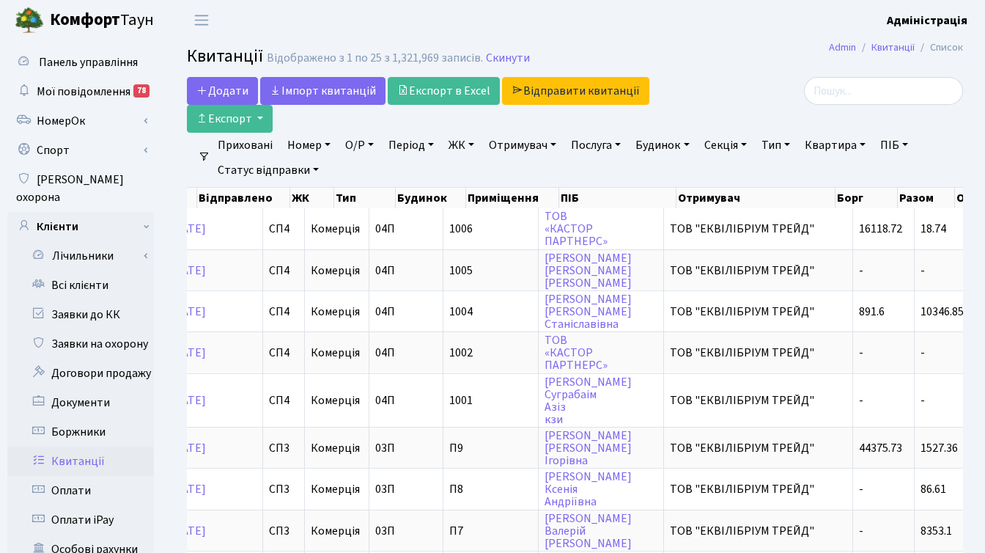
click at [763, 81] on div at bounding box center [841, 91] width 244 height 28
click at [724, 98] on div at bounding box center [841, 91] width 244 height 28
